Goal: Task Accomplishment & Management: Manage account settings

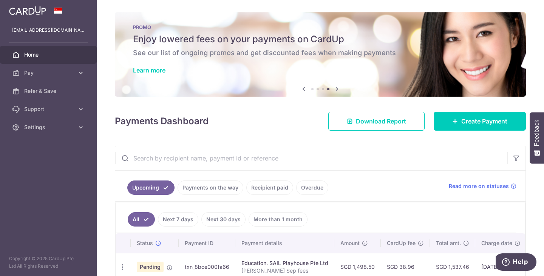
scroll to position [45, 0]
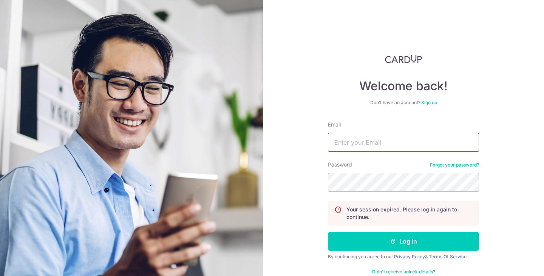
click at [401, 145] on input "Email" at bounding box center [403, 142] width 151 height 19
type input "[EMAIL_ADDRESS][DOMAIN_NAME]"
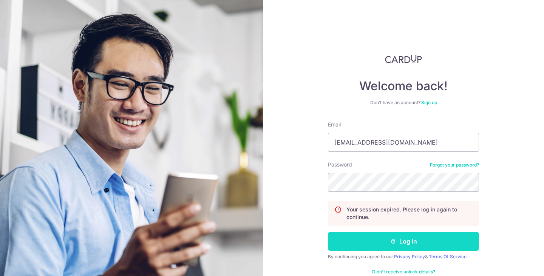
click at [401, 244] on button "Log in" at bounding box center [403, 241] width 151 height 19
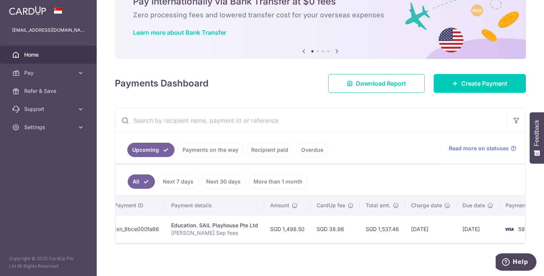
scroll to position [0, 102]
